Goal: Find specific page/section: Find specific page/section

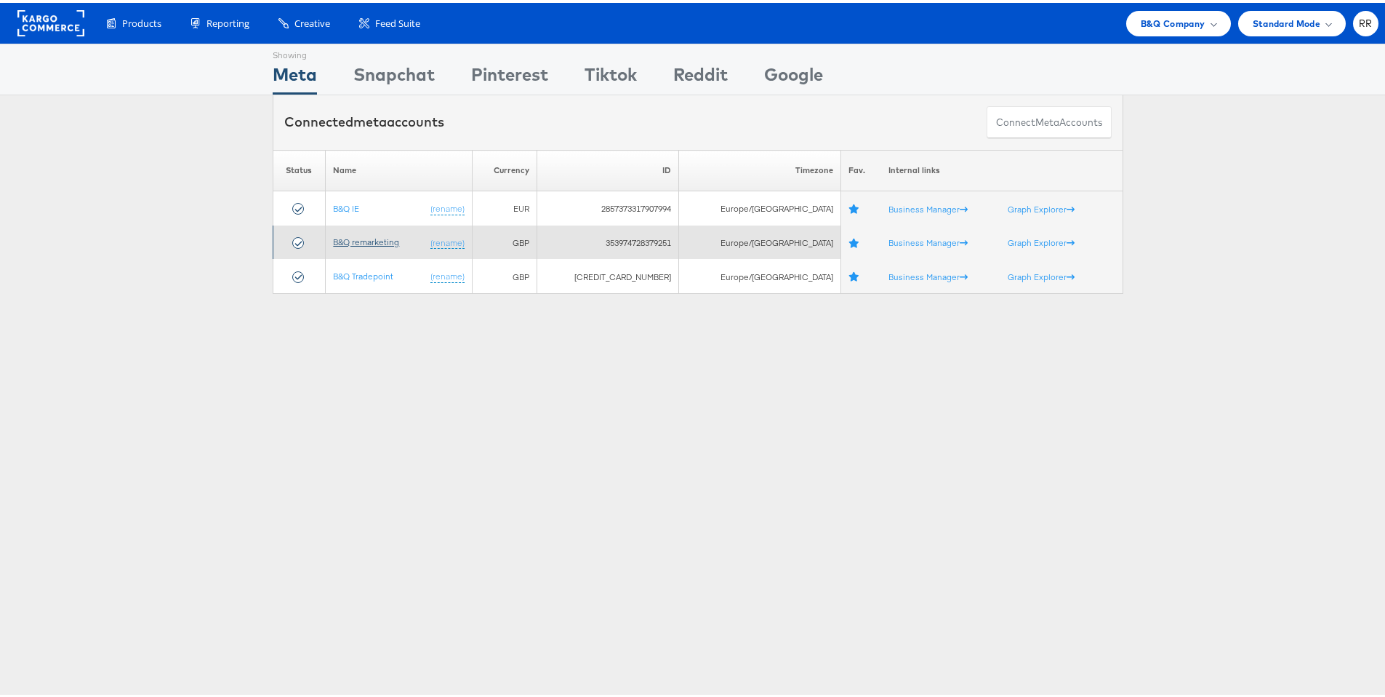
click at [387, 241] on link "B&Q remarketing" at bounding box center [366, 238] width 66 height 11
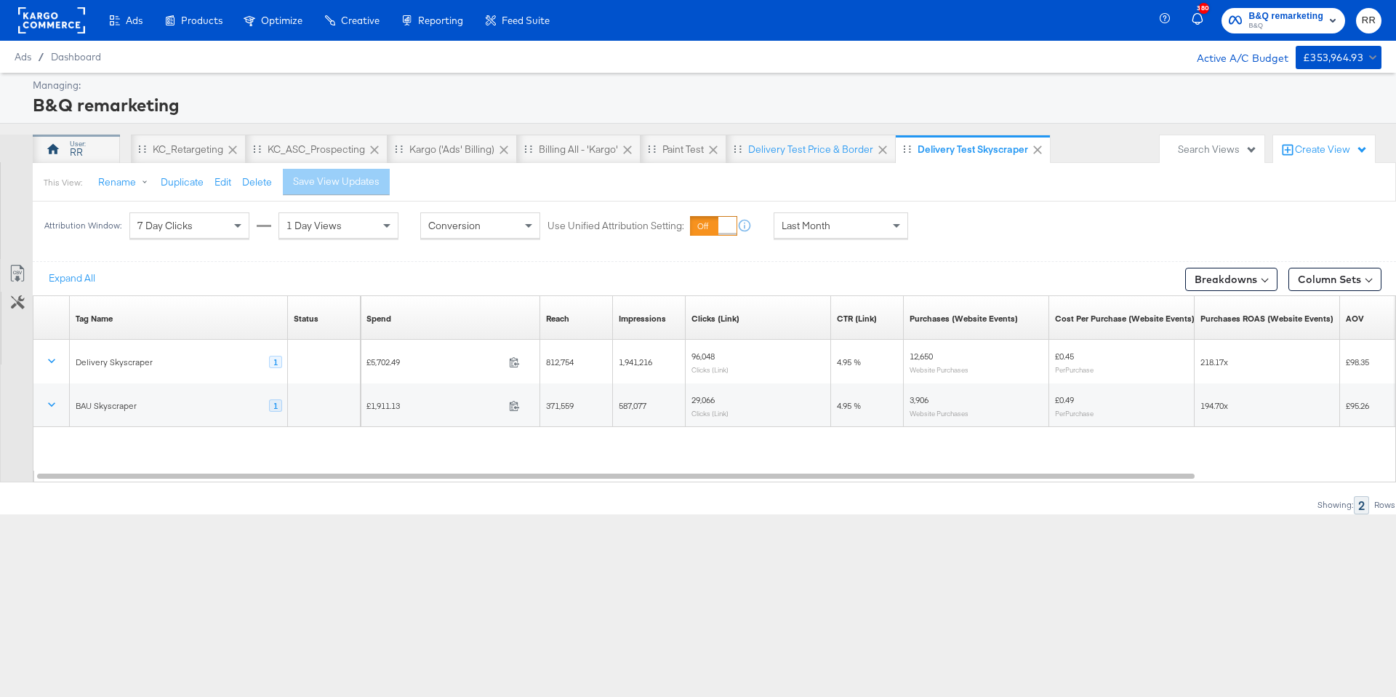
click at [88, 149] on div "RR" at bounding box center [76, 149] width 87 height 29
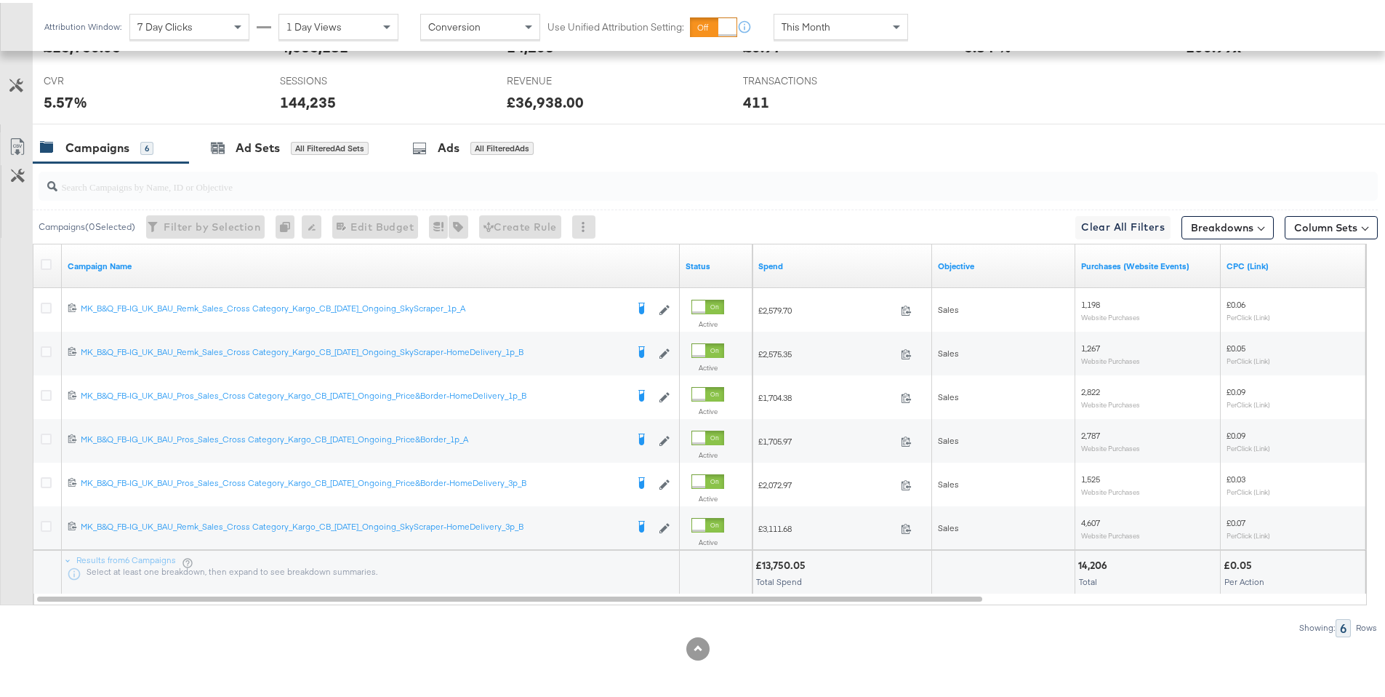
scroll to position [676, 0]
click at [185, 183] on input "search" at bounding box center [656, 177] width 1198 height 28
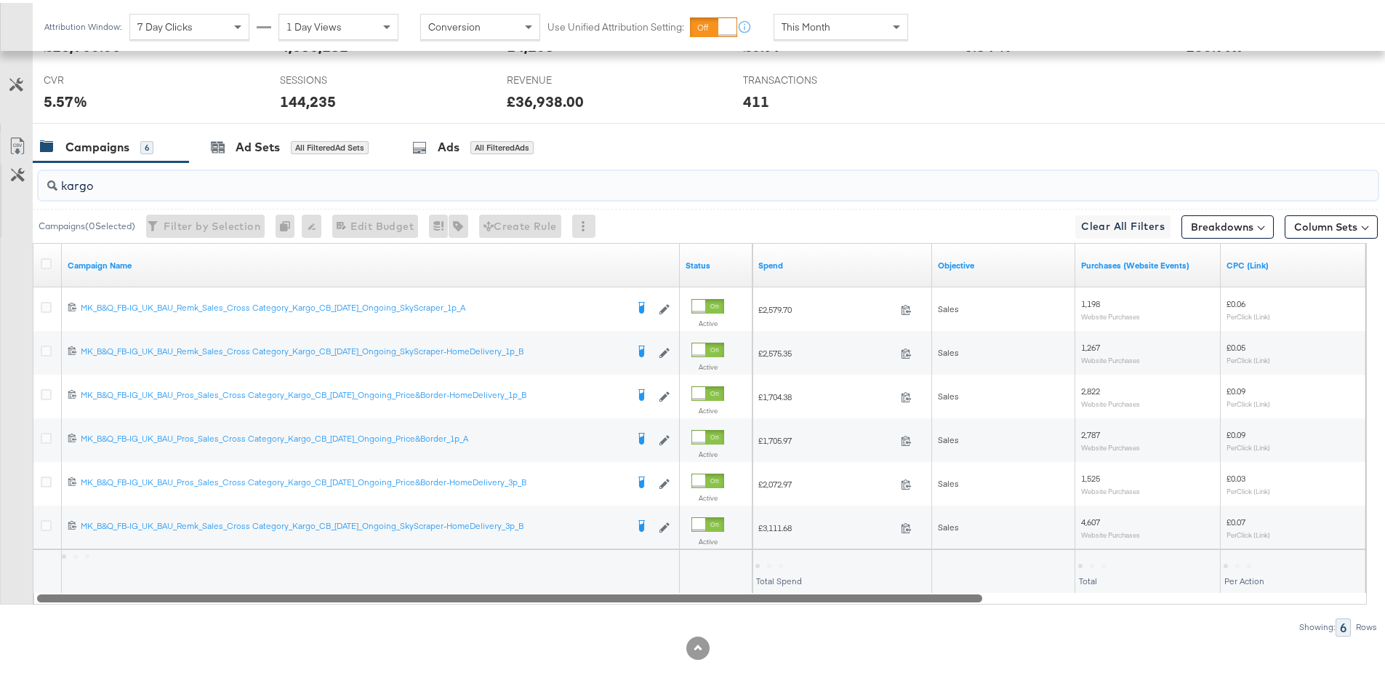
click at [600, 597] on div at bounding box center [509, 594] width 945 height 12
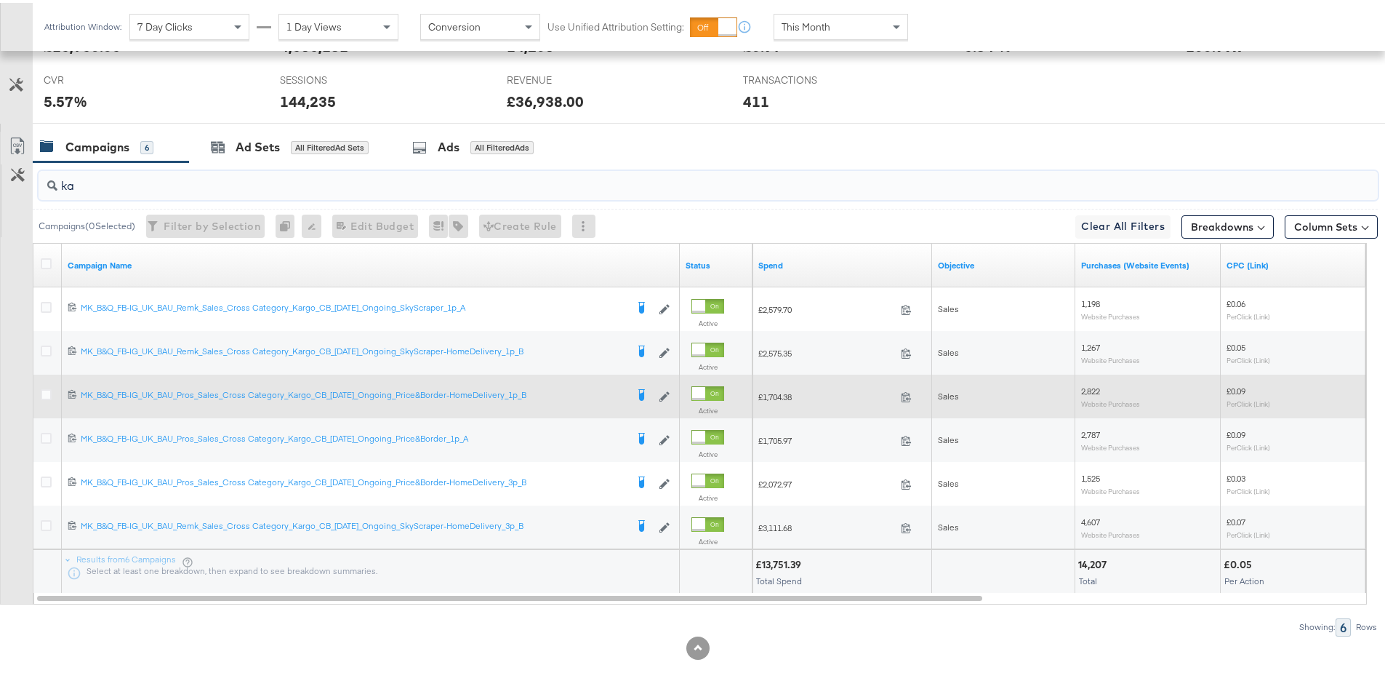
type input "k"
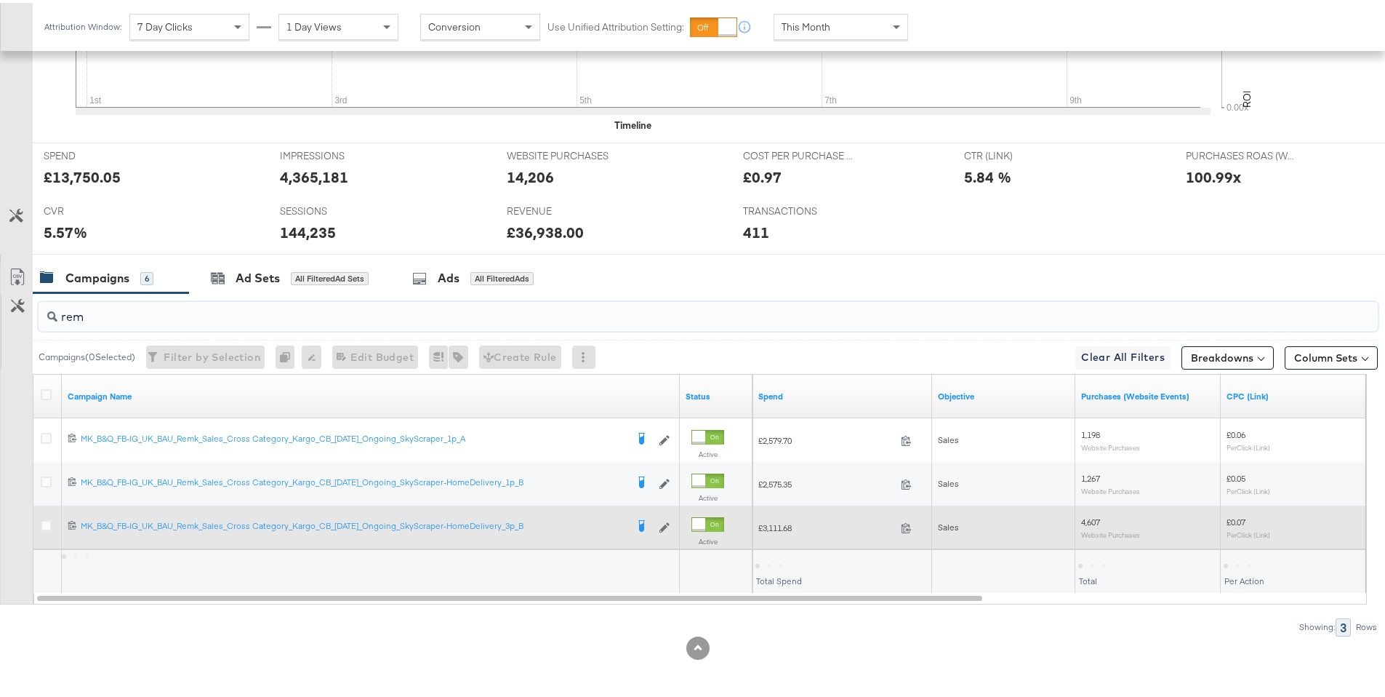
scroll to position [545, 0]
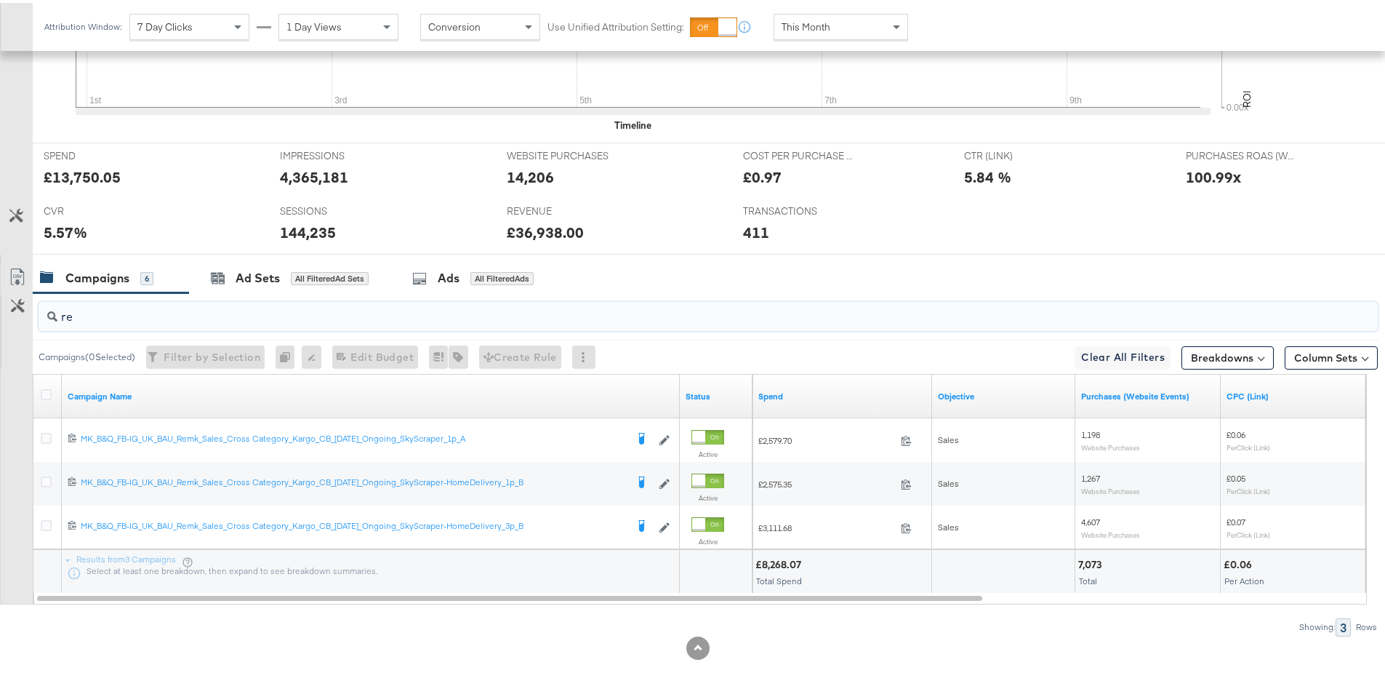
type input "r"
type input "p"
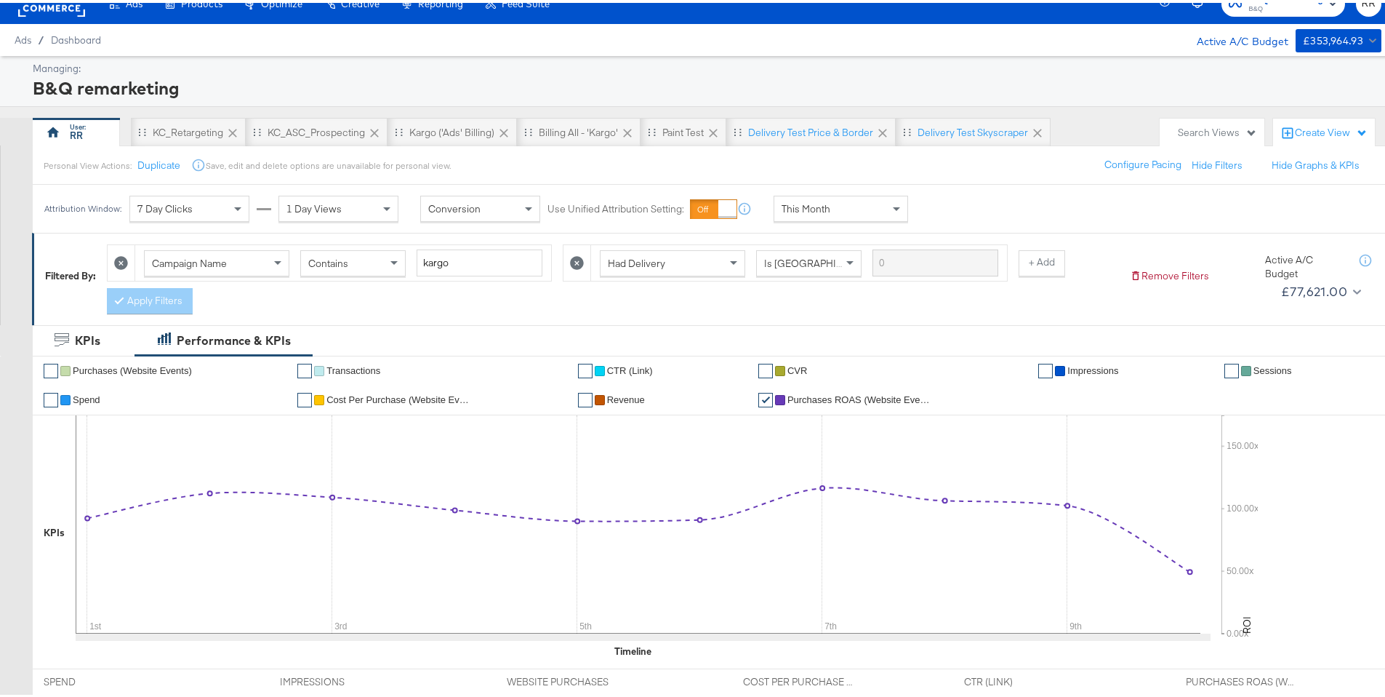
scroll to position [0, 0]
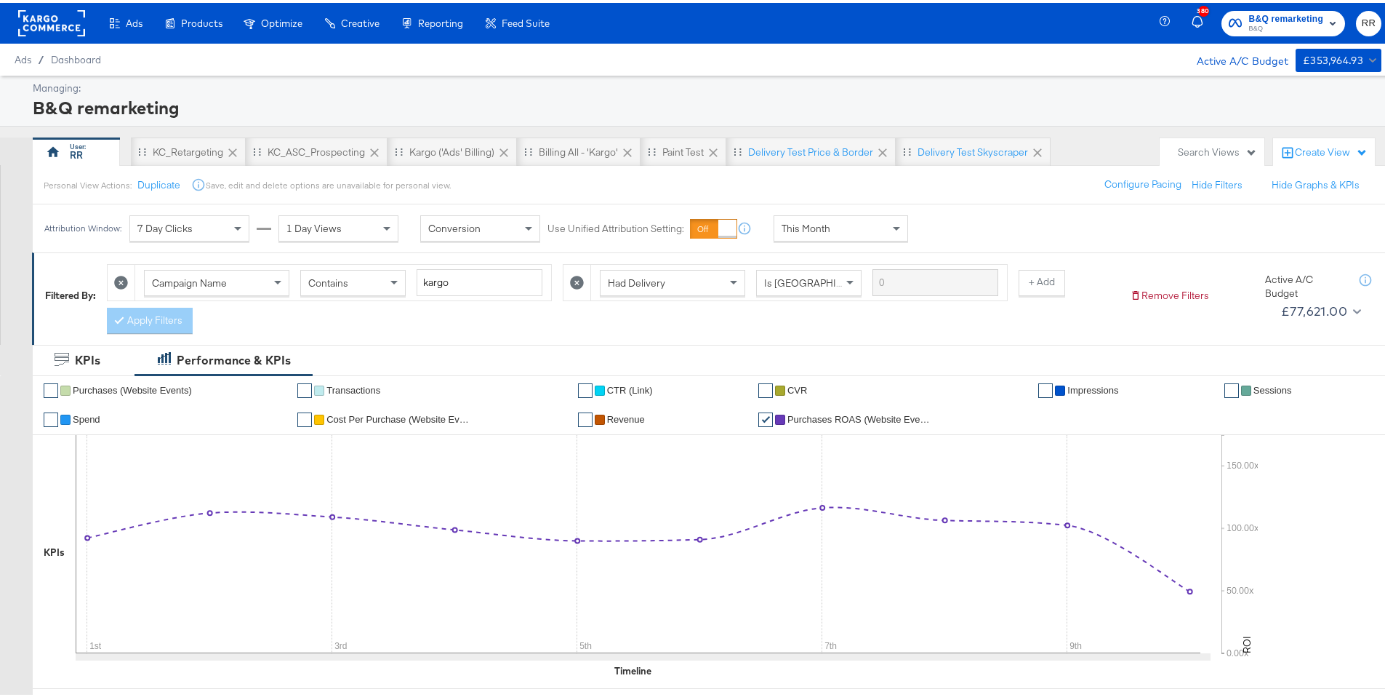
click at [51, 18] on rect at bounding box center [51, 20] width 67 height 26
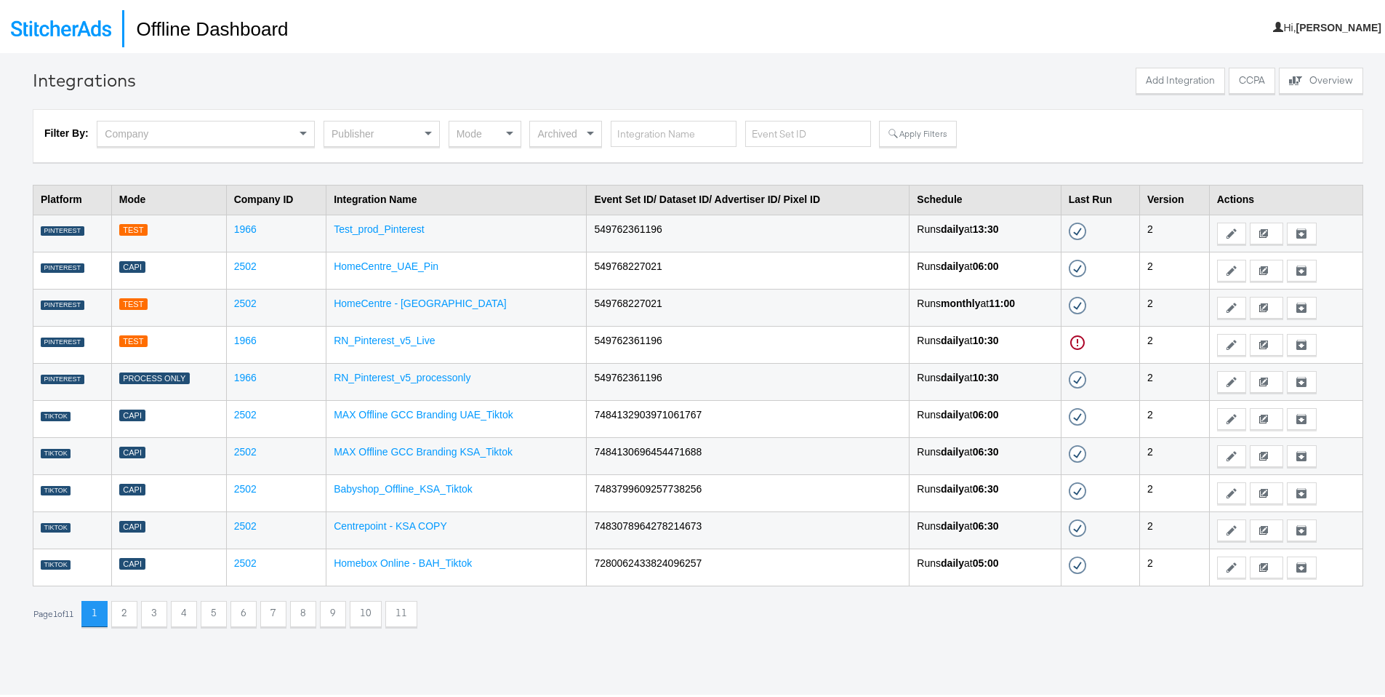
click at [245, 148] on div "Company" at bounding box center [206, 133] width 218 height 31
click at [247, 136] on div "Company" at bounding box center [205, 131] width 217 height 25
type input "forwa"
click at [884, 131] on button "Apply Filters" at bounding box center [917, 131] width 77 height 26
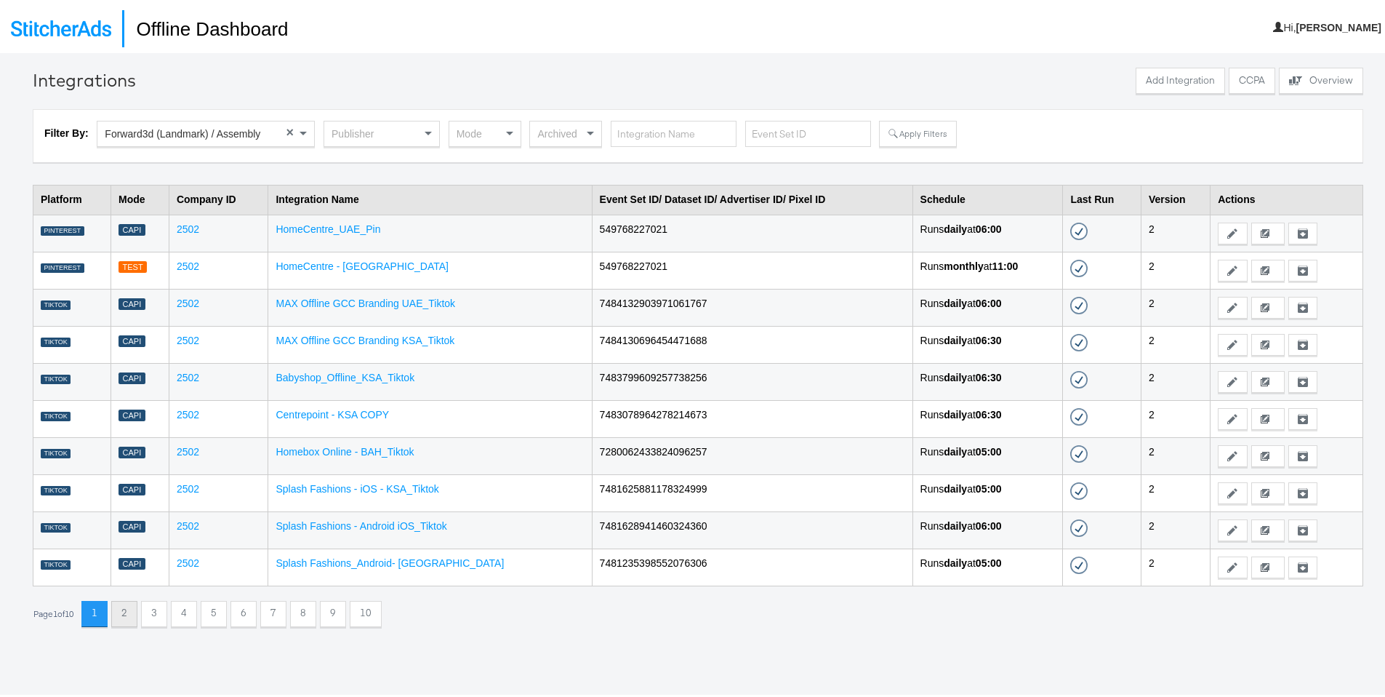
click at [127, 604] on button "2" at bounding box center [124, 611] width 26 height 26
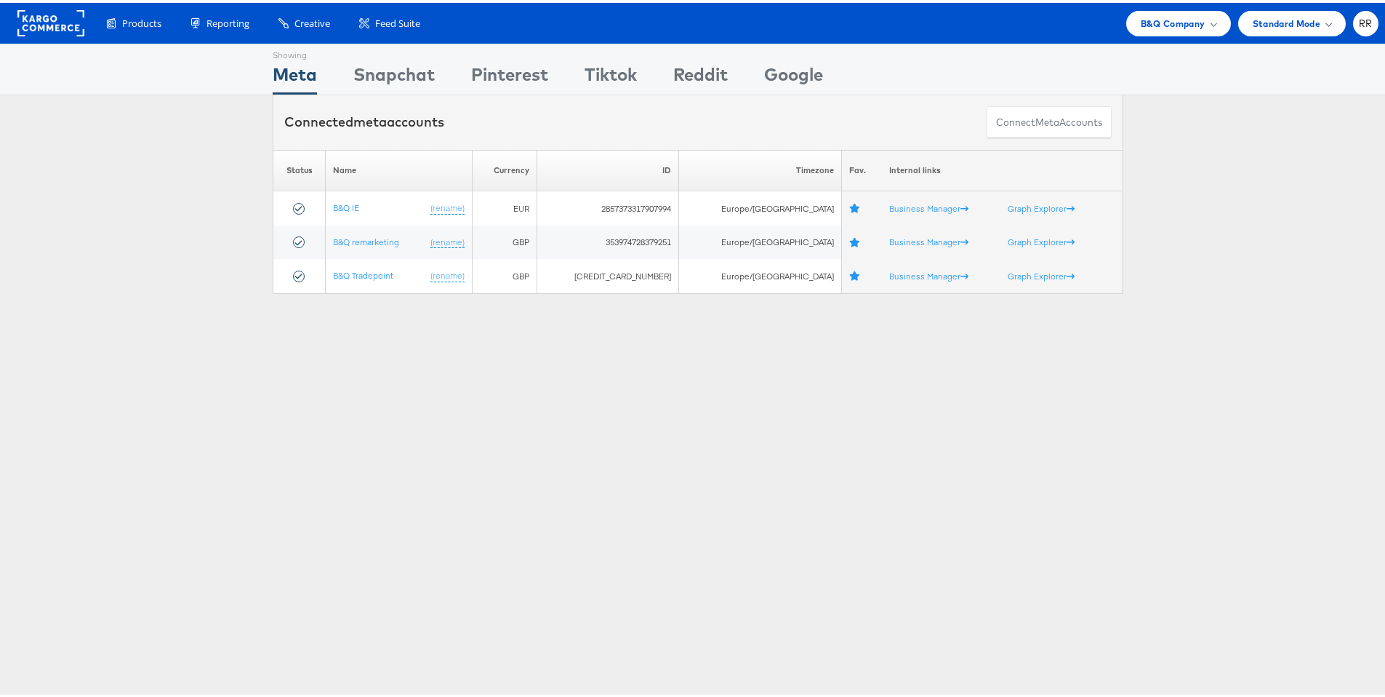
click at [732, 324] on div "Showing Meta Showing Snapchat Showing Pinterest Showing Tiktok Showing Reddit S…" at bounding box center [698, 404] width 1396 height 727
